Goal: Information Seeking & Learning: Learn about a topic

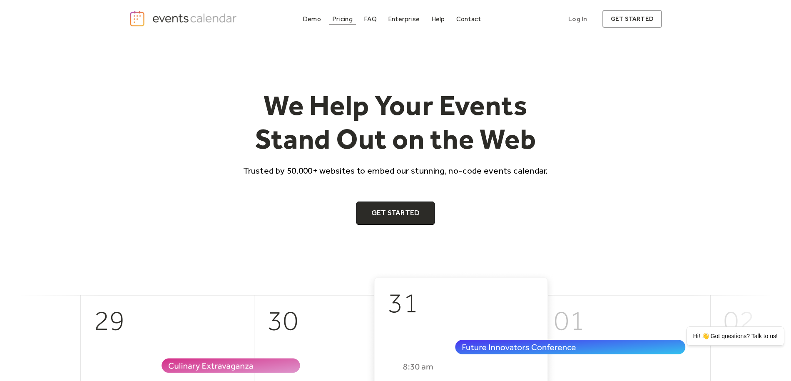
click at [345, 21] on div "Pricing" at bounding box center [342, 19] width 20 height 5
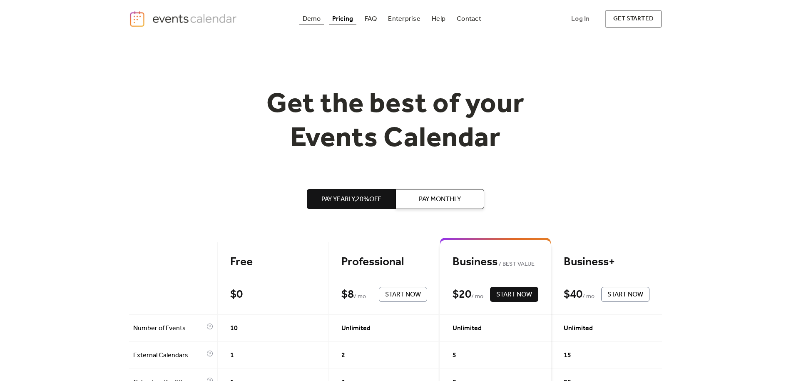
click at [317, 18] on div "Demo" at bounding box center [312, 19] width 18 height 5
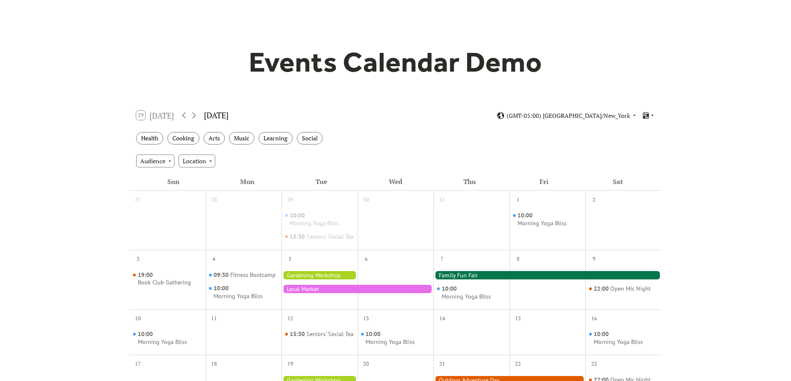
scroll to position [46, 0]
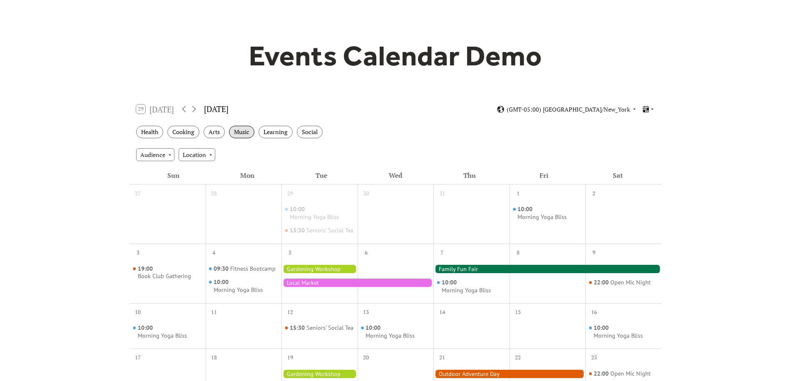
click at [244, 132] on div "Music" at bounding box center [241, 132] width 25 height 13
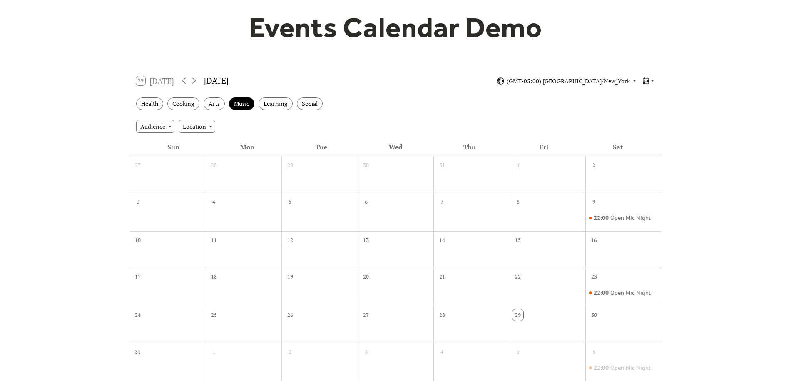
scroll to position [161, 0]
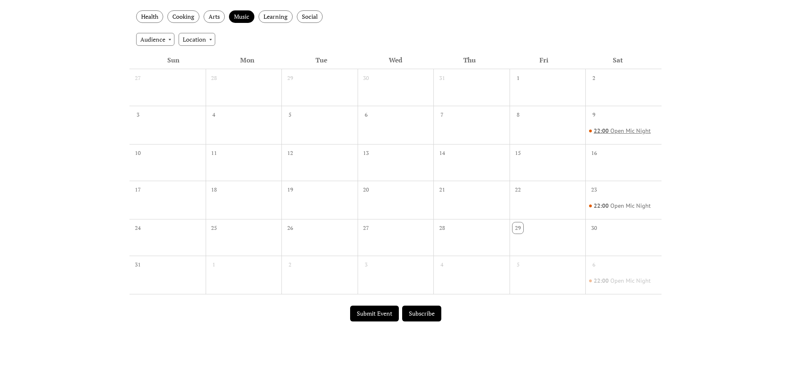
click at [633, 128] on div "Open Mic Night" at bounding box center [630, 131] width 40 height 8
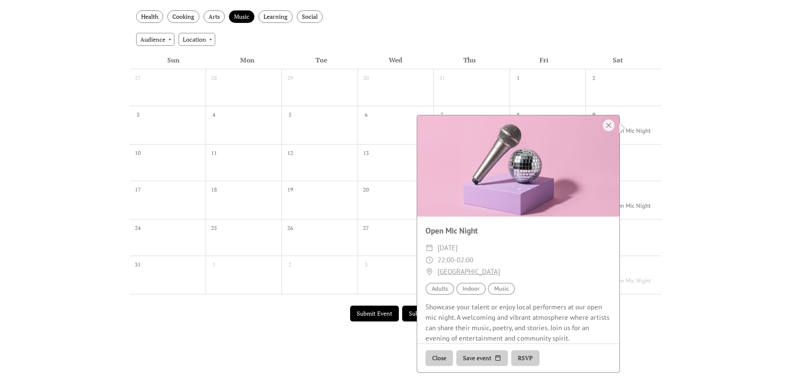
click at [682, 127] on div "Events Calendar Demo Loading the Events Calendar..." at bounding box center [395, 125] width 791 height 496
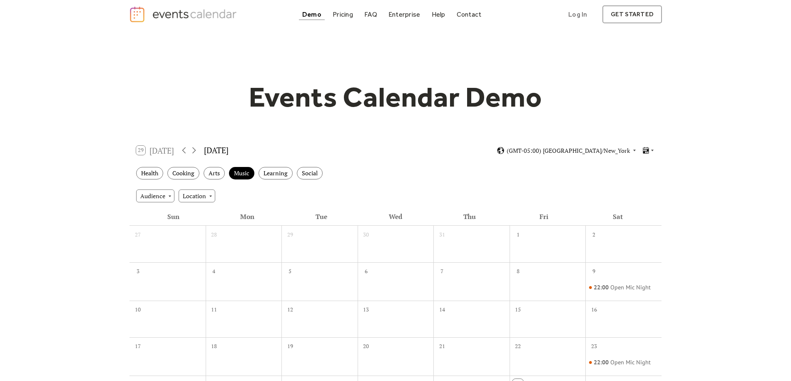
scroll to position [0, 0]
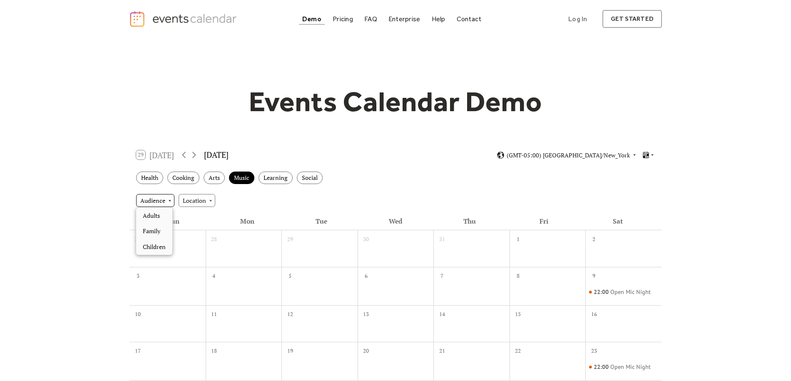
click at [167, 201] on div "Audience" at bounding box center [155, 200] width 38 height 12
click at [87, 186] on div "Events Calendar Demo Loading the Events Calendar..." at bounding box center [395, 286] width 791 height 496
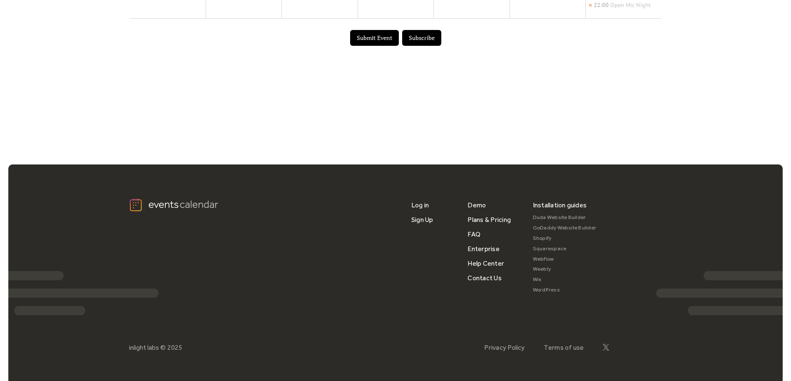
scroll to position [449, 0]
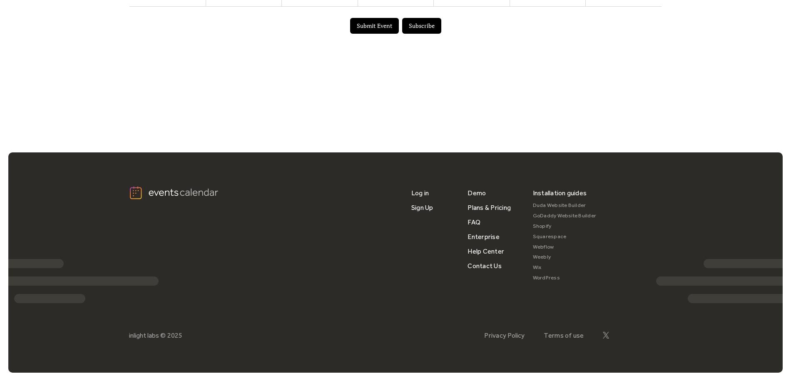
click at [381, 29] on button "Submit Event" at bounding box center [374, 26] width 49 height 16
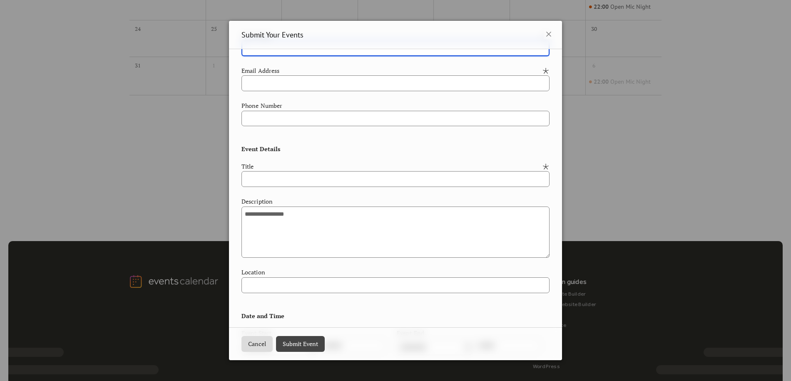
scroll to position [127, 0]
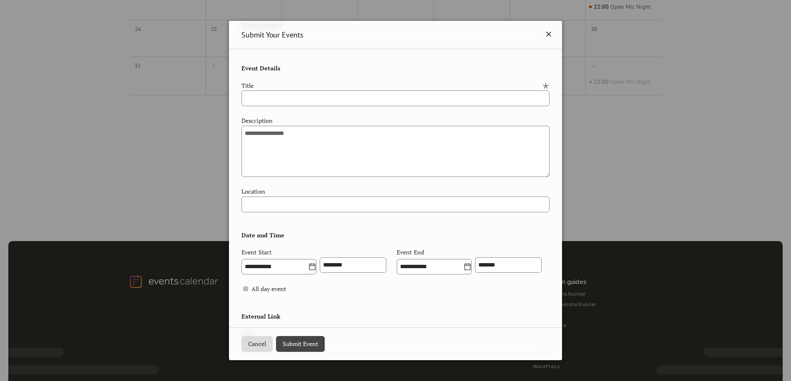
click at [548, 31] on icon at bounding box center [549, 34] width 10 height 10
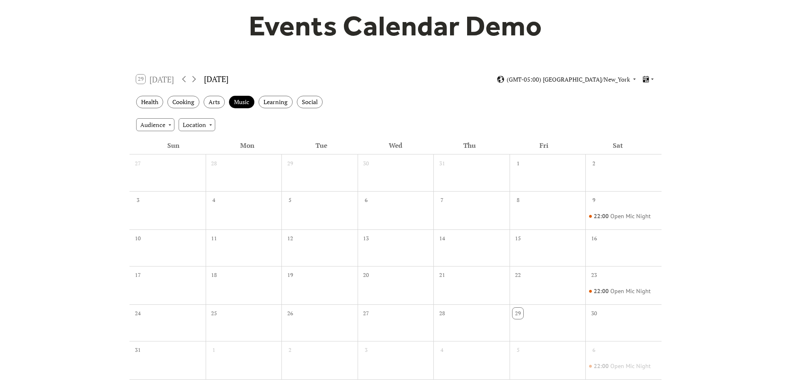
scroll to position [51, 0]
